Goal: Find contact information: Find contact information

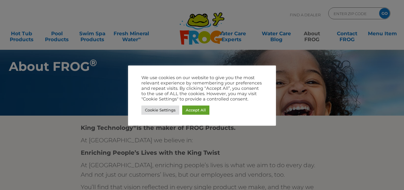
click at [79, 97] on div at bounding box center [202, 95] width 404 height 190
click at [193, 109] on link "Accept All" at bounding box center [195, 109] width 27 height 9
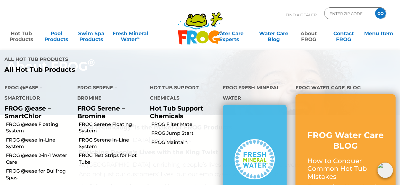
click at [21, 36] on link "Hot Tub Products" at bounding box center [21, 34] width 31 height 12
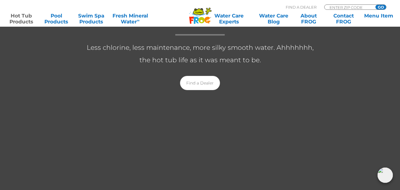
scroll to position [148, 0]
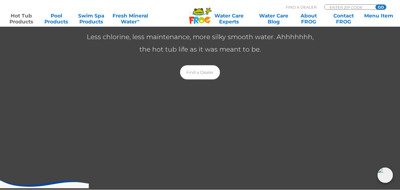
click at [31, 70] on div "Hot Tub Products Less chlorine, less maintenance, more silky smooth water. Ahhh…" at bounding box center [200, 38] width 400 height 96
click at [16, 61] on div "Hot Tub Products Less chlorine, less maintenance, more silky smooth water. Ahhh…" at bounding box center [200, 38] width 400 height 96
click at [343, 18] on link "Contact FROG" at bounding box center [343, 19] width 31 height 12
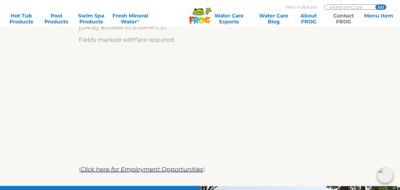
scroll to position [206, 0]
